Goal: Navigation & Orientation: Find specific page/section

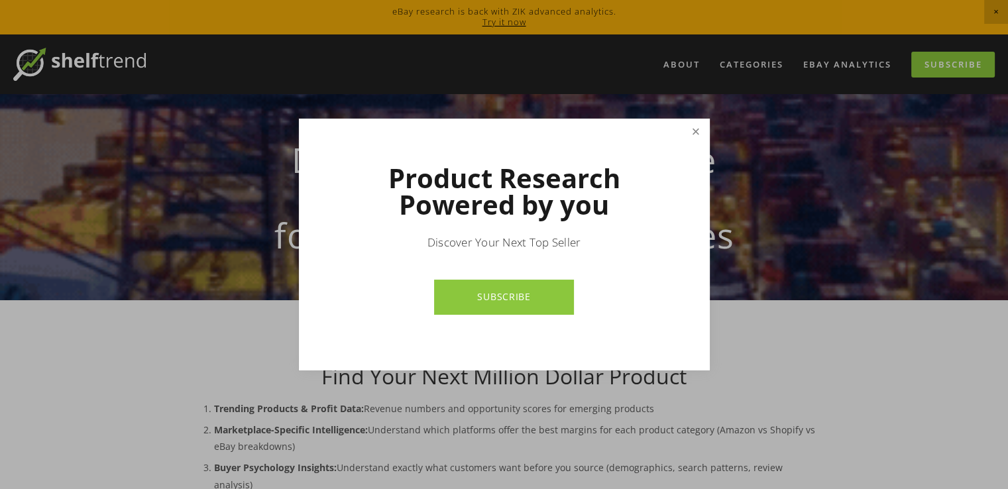
click at [698, 128] on link "Close" at bounding box center [695, 132] width 23 height 23
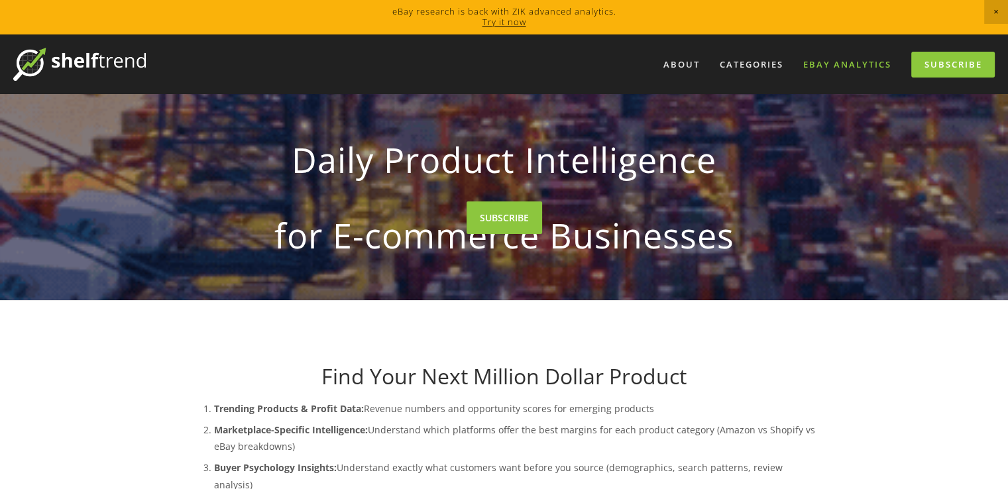
click at [835, 63] on link "eBay Analytics" at bounding box center [847, 65] width 105 height 22
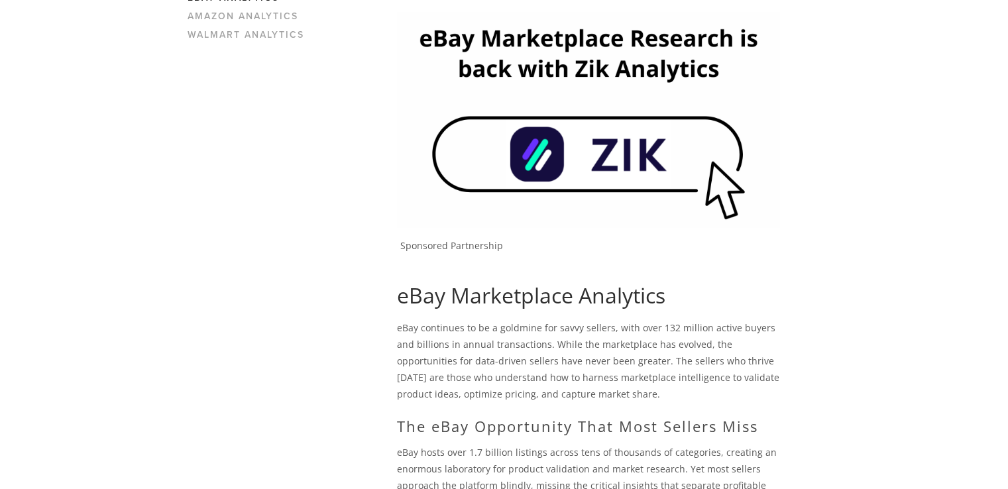
scroll to position [208, 0]
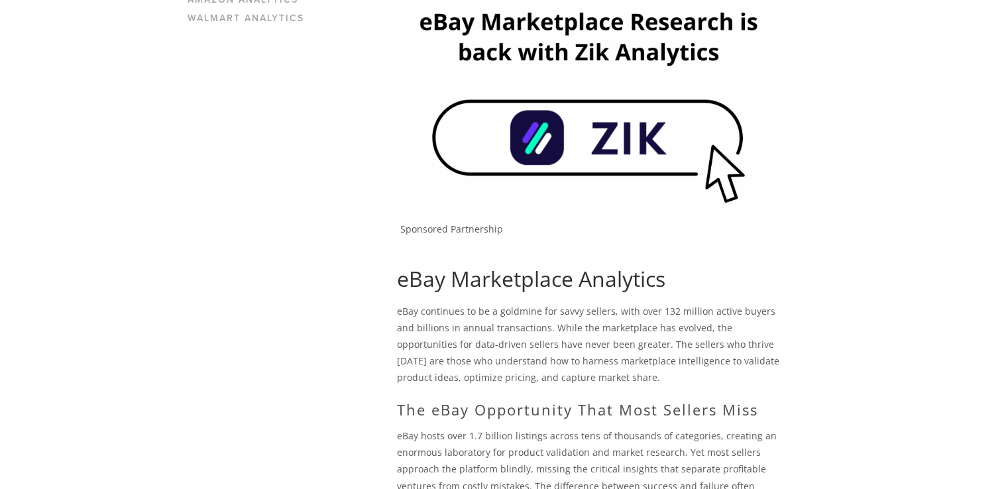
click at [581, 141] on img at bounding box center [588, 102] width 383 height 215
